Goal: Information Seeking & Learning: Learn about a topic

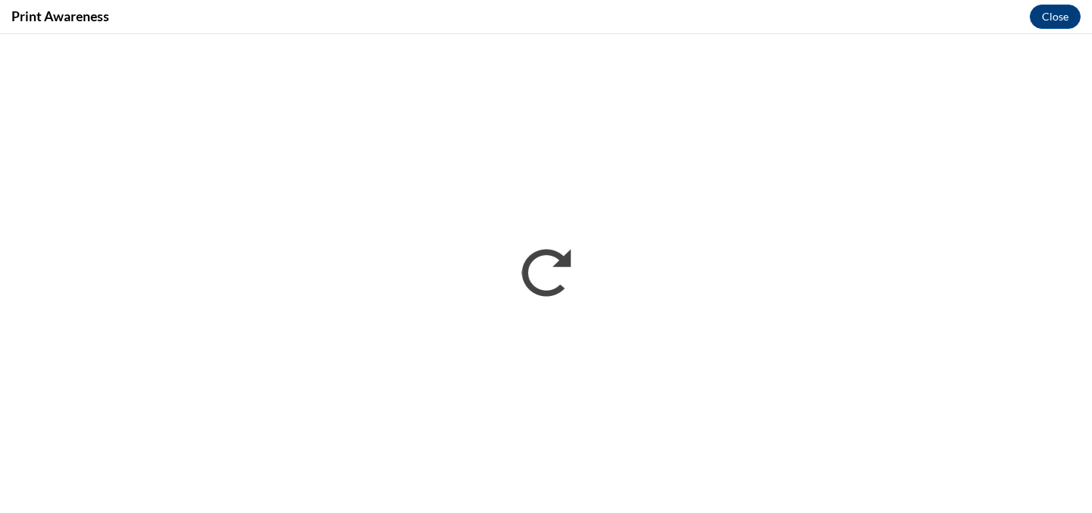
scroll to position [629, 0]
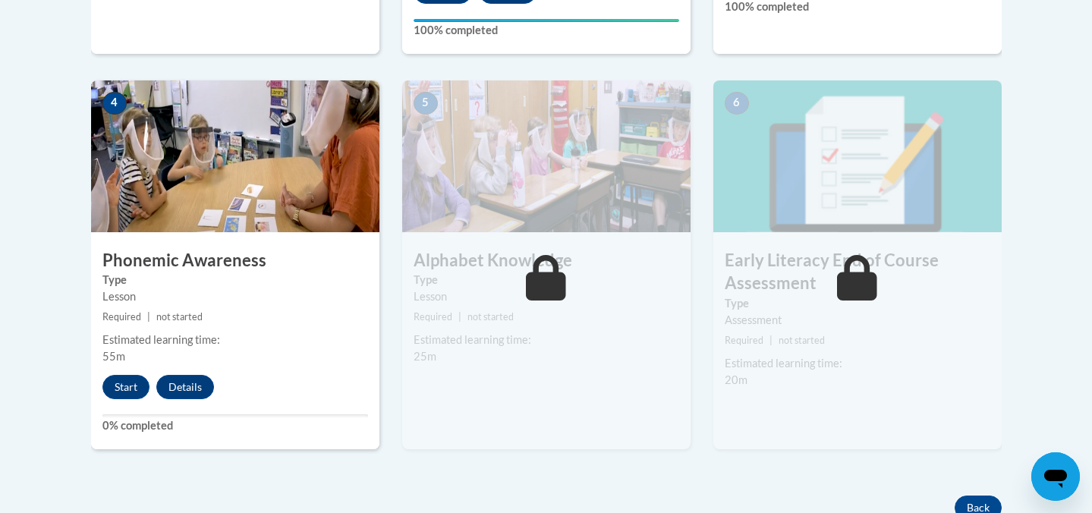
scroll to position [853, 0]
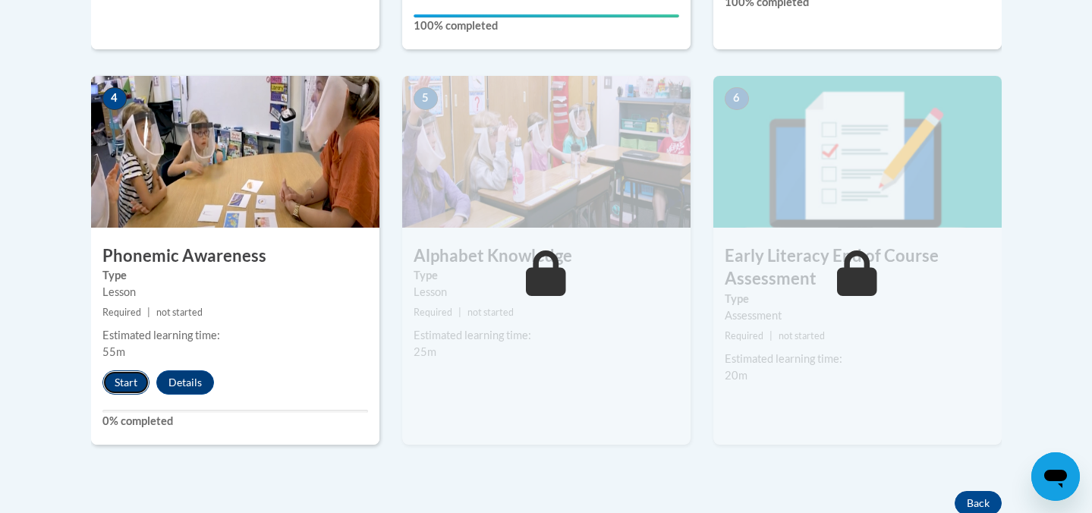
click at [124, 377] on button "Start" at bounding box center [125, 382] width 47 height 24
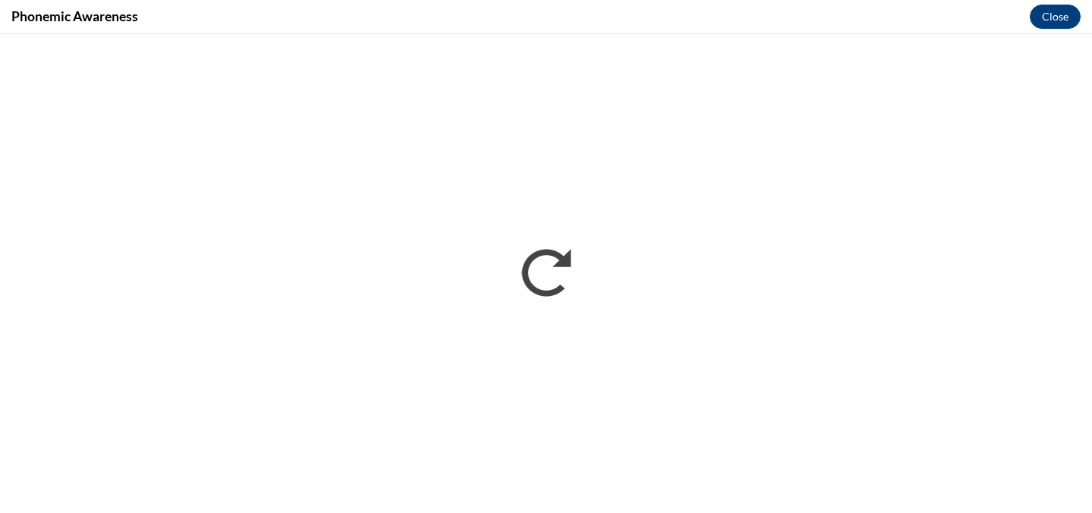
scroll to position [0, 0]
